Goal: Task Accomplishment & Management: Use online tool/utility

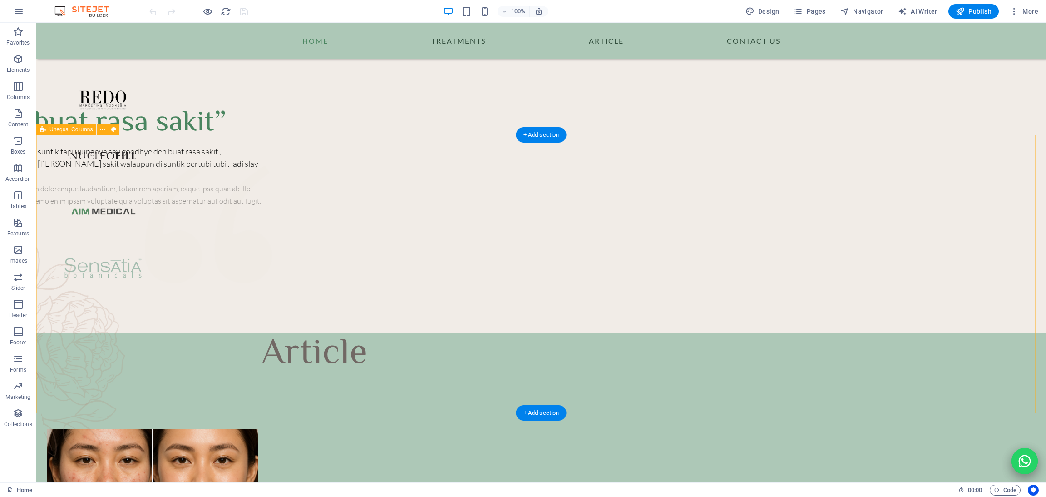
scroll to position [3548, 0]
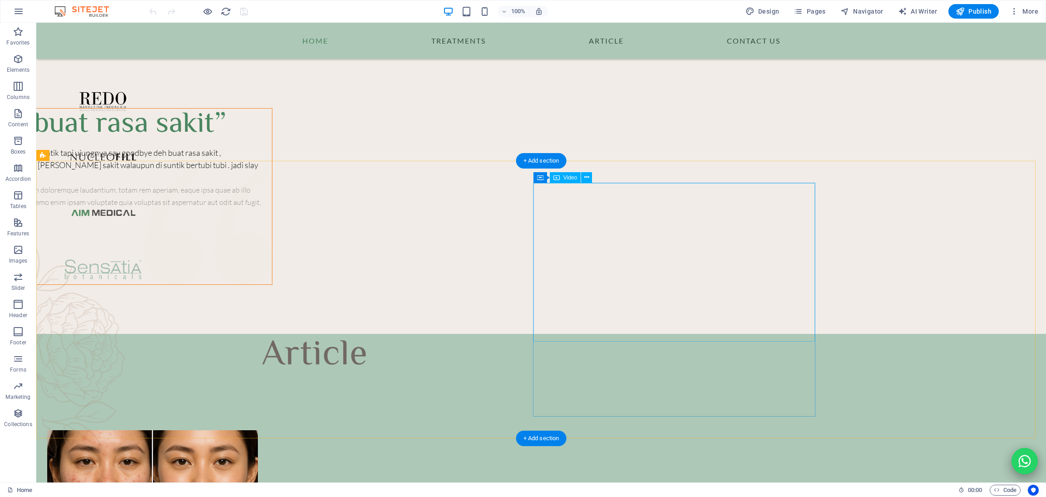
select select "%"
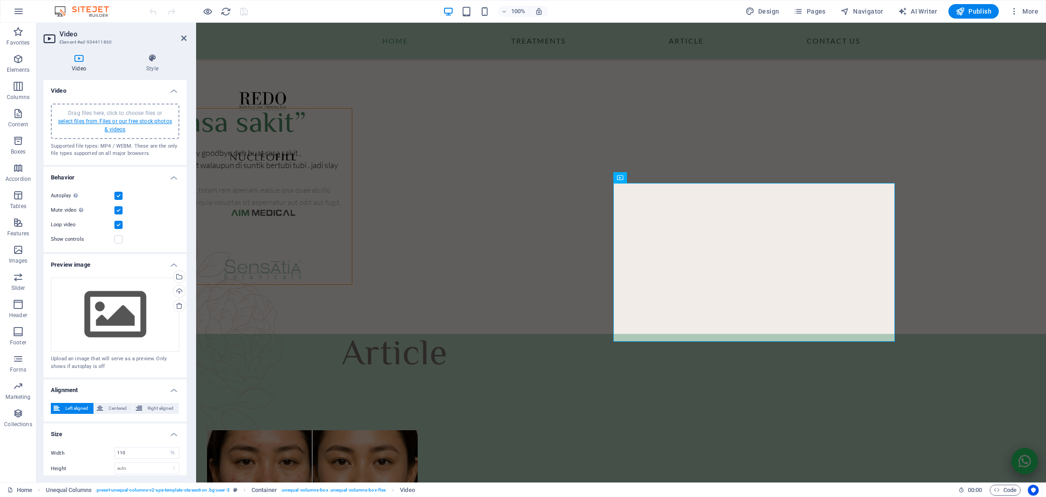
click at [118, 125] on link "select files from Files or our free stock photos & videos" at bounding box center [115, 125] width 114 height 15
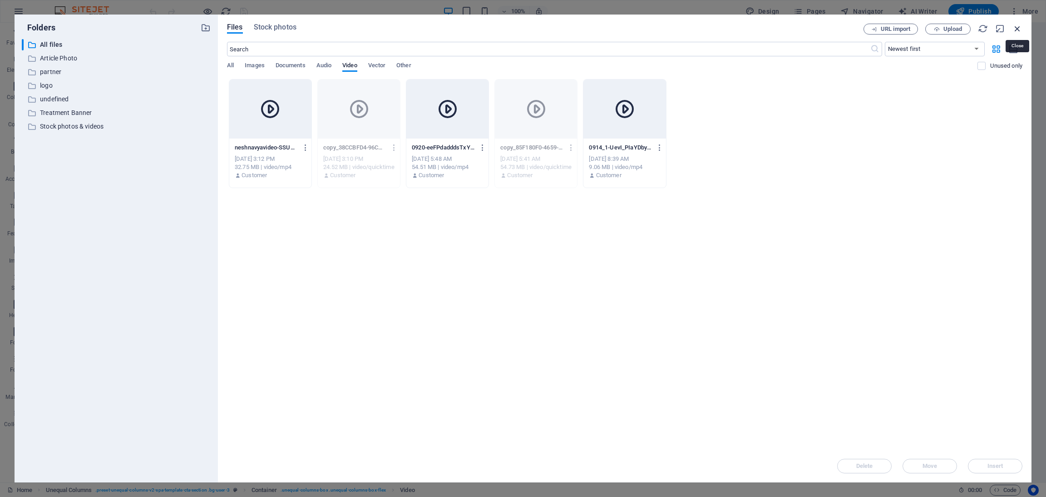
click at [1013, 30] on icon "button" at bounding box center [1018, 29] width 10 height 10
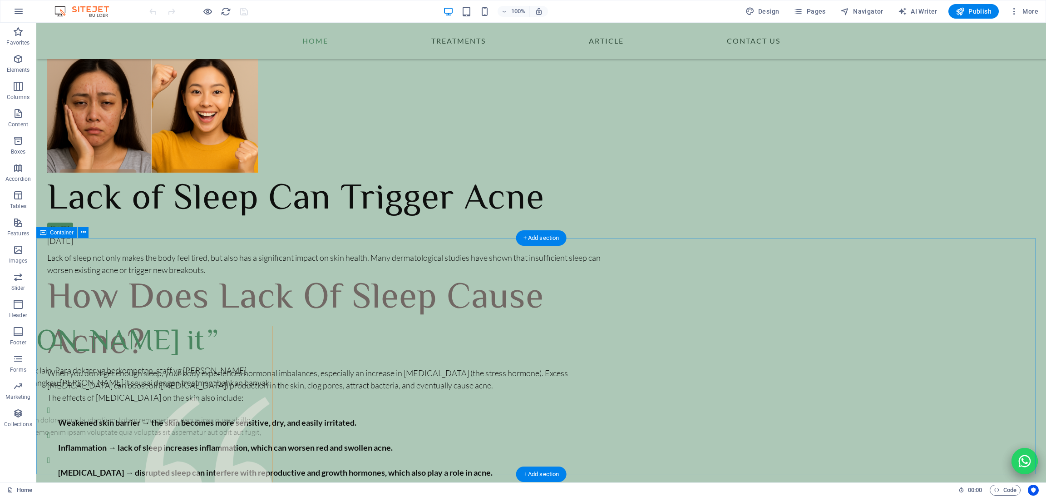
scroll to position [4449, 0]
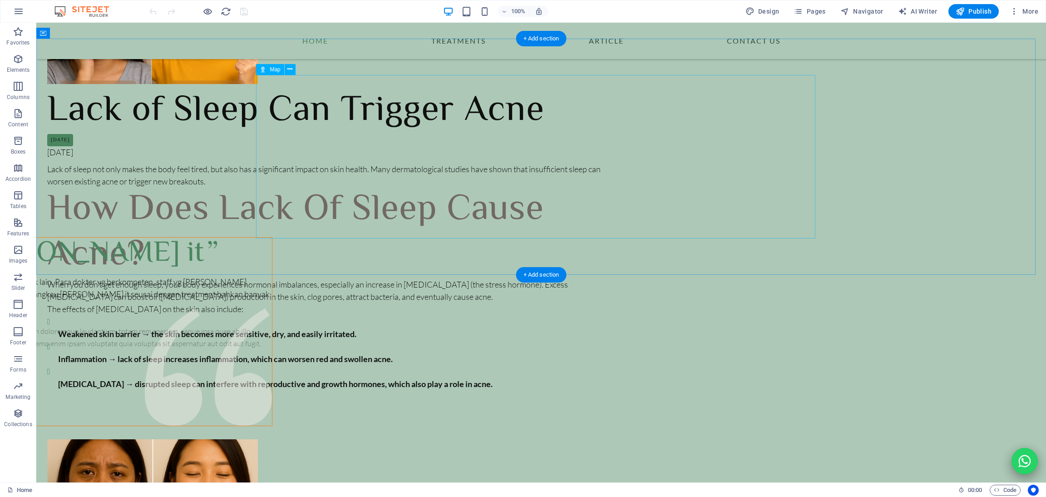
select select "2"
select select "px"
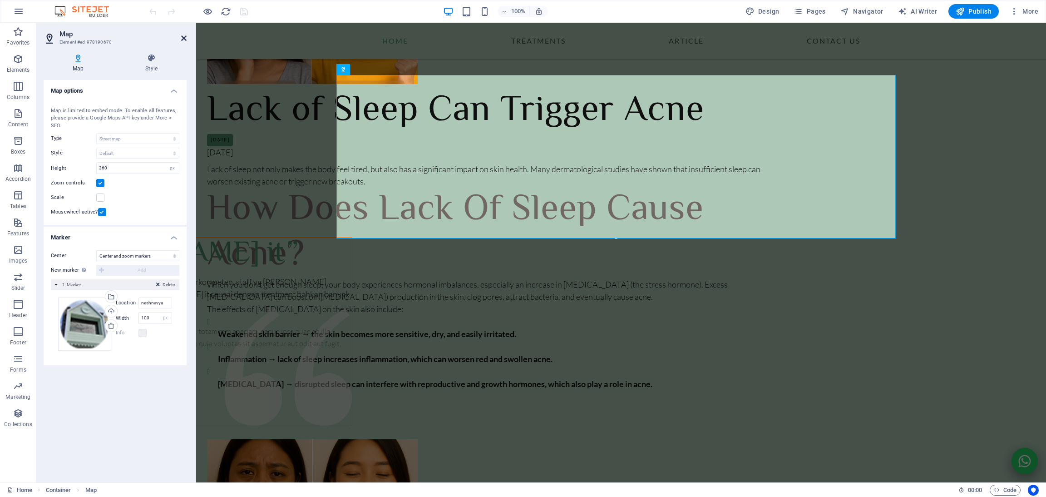
click at [181, 40] on icon at bounding box center [183, 38] width 5 height 7
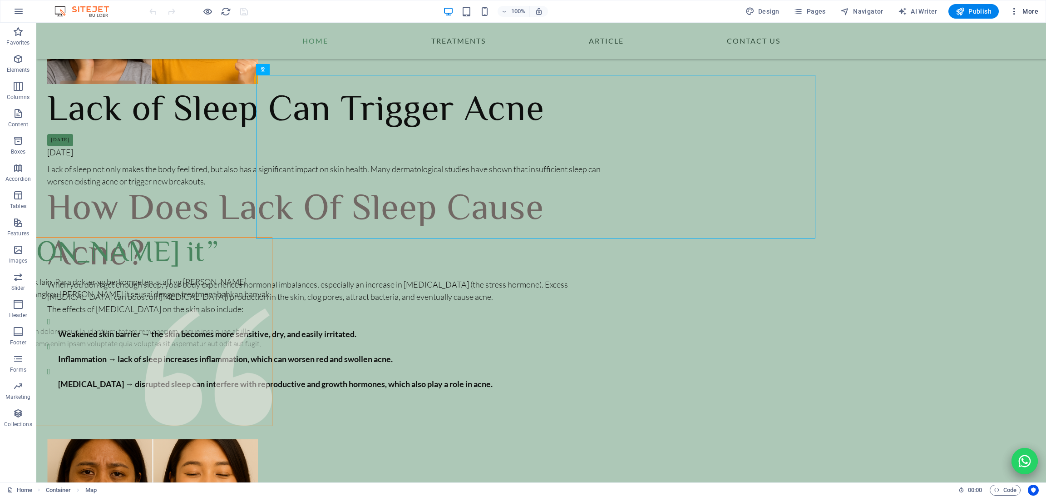
click at [1025, 7] on span "More" at bounding box center [1024, 11] width 29 height 9
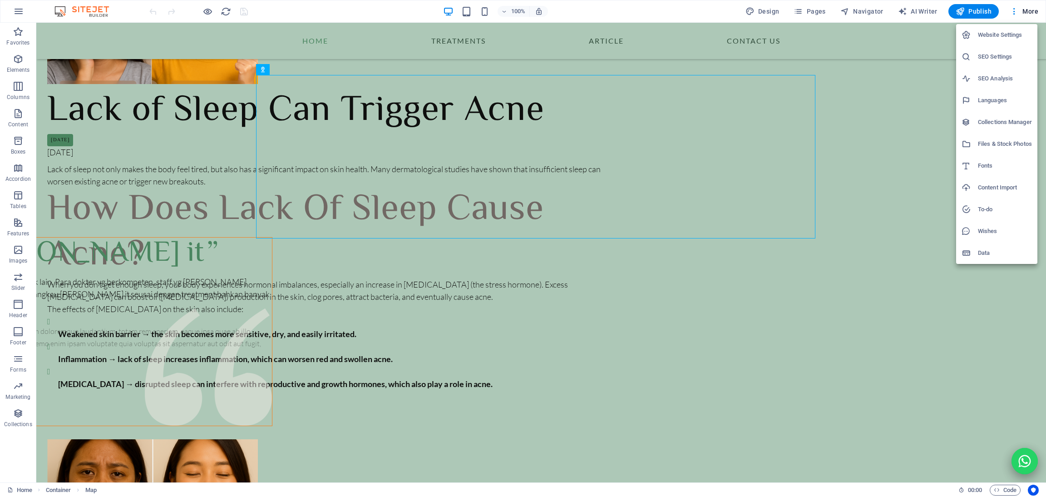
click at [1006, 55] on h6 "SEO Settings" at bounding box center [1005, 56] width 54 height 11
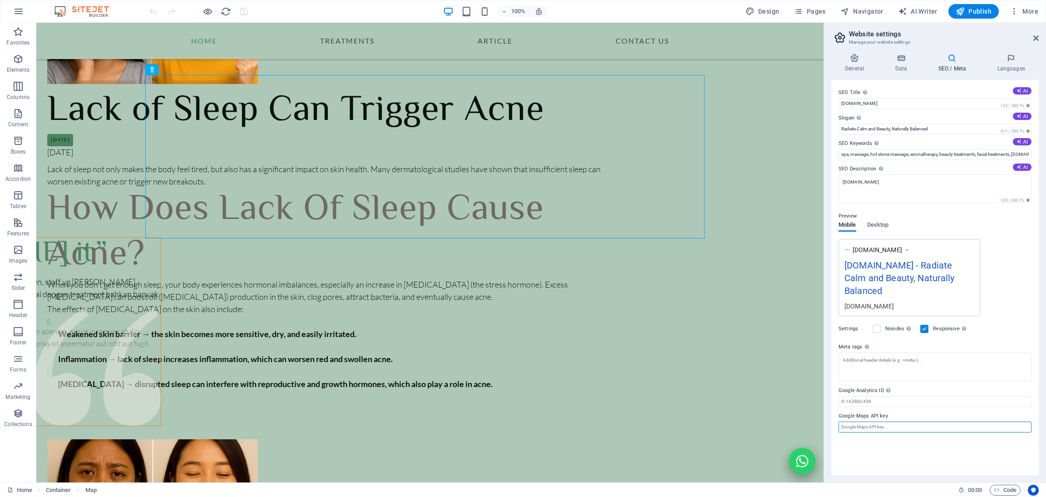
click at [887, 421] on input "Google Maps API key" at bounding box center [935, 426] width 193 height 11
click at [1031, 36] on h2 "Website settings" at bounding box center [944, 34] width 190 height 8
click at [1037, 39] on icon at bounding box center [1036, 38] width 5 height 7
